Goal: Task Accomplishment & Management: Manage account settings

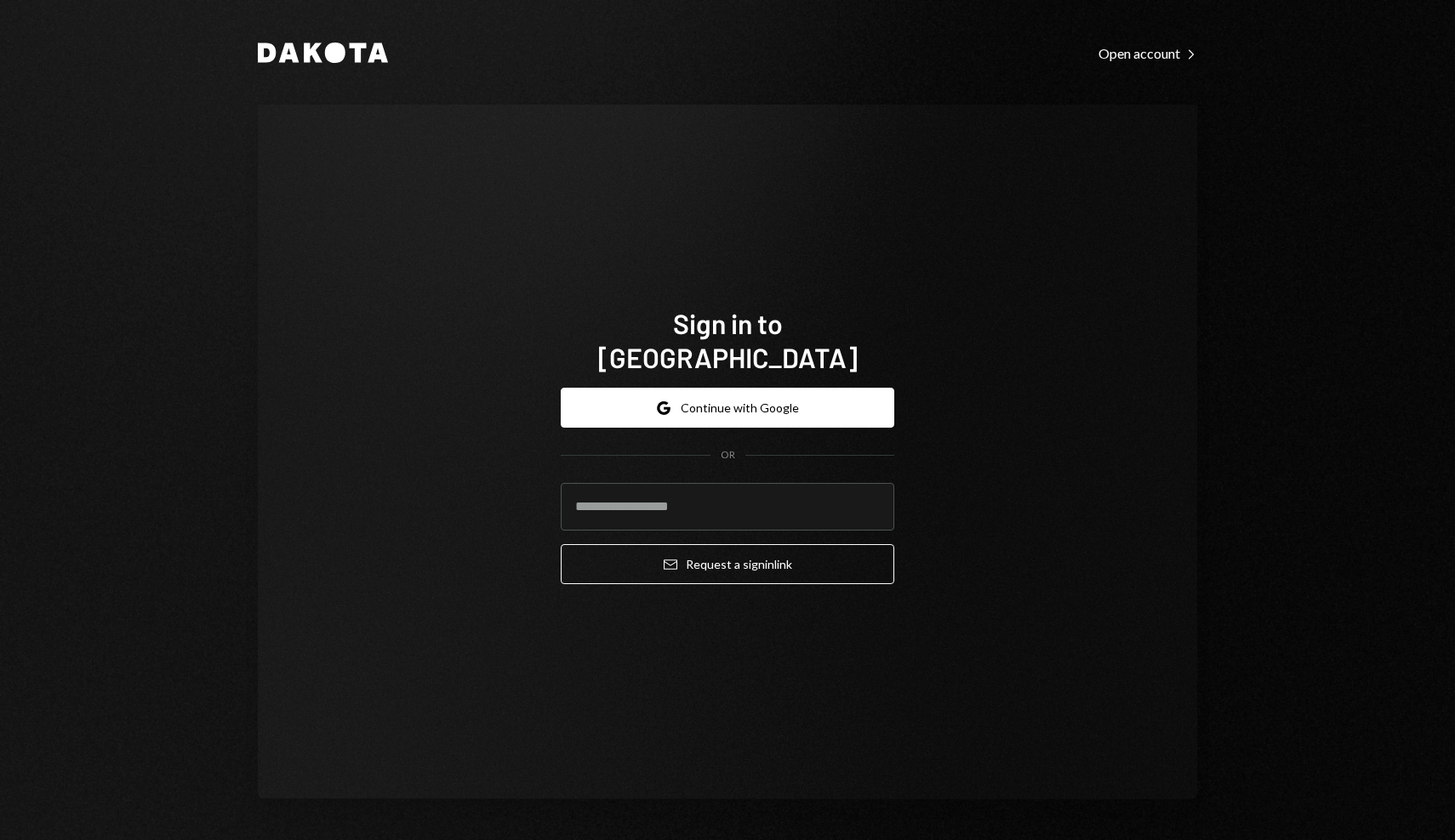
click at [0, 839] on com-1password-button at bounding box center [0, 840] width 0 height 0
type input "**********"
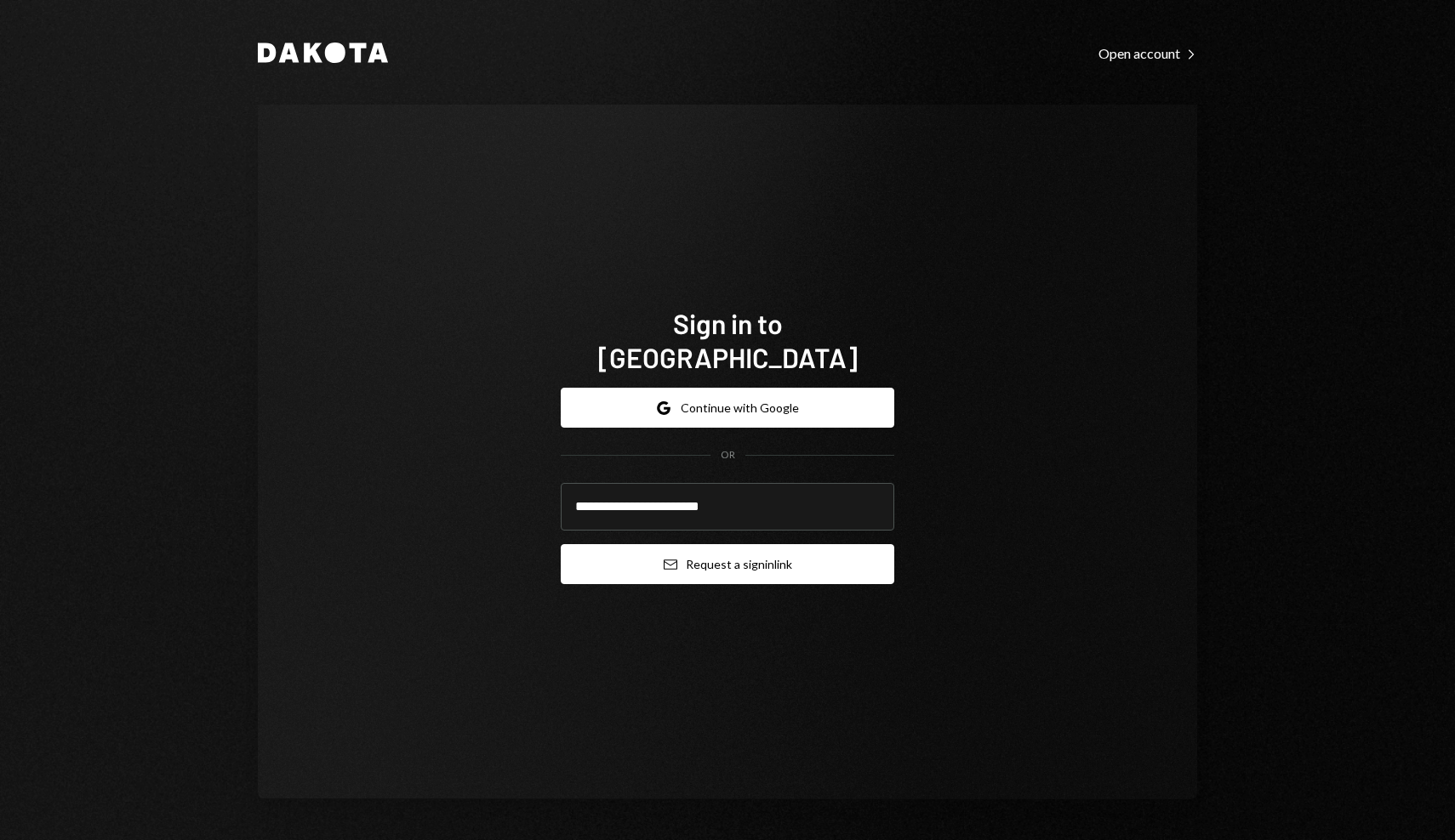
click at [741, 545] on button "Email Request a sign in link" at bounding box center [728, 564] width 334 height 40
